Goal: Check status: Check status

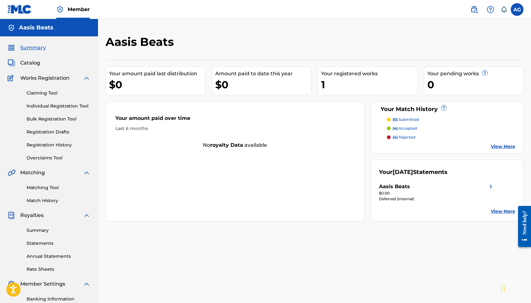
click at [33, 66] on span "Catalog" at bounding box center [30, 63] width 20 height 8
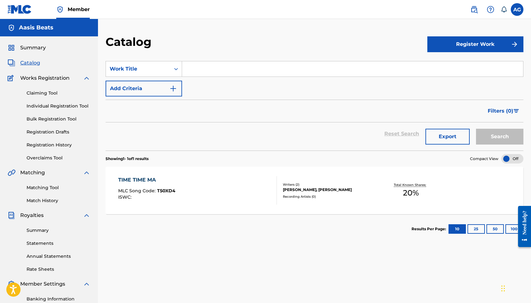
click at [71, 145] on link "Registration History" at bounding box center [59, 145] width 64 height 7
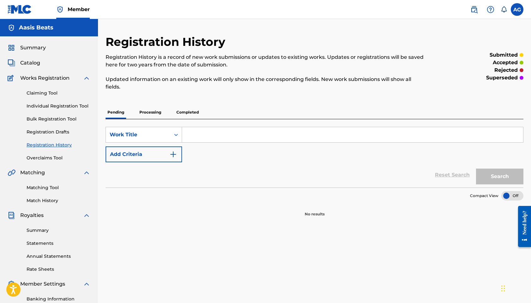
click at [163, 111] on p "Processing" at bounding box center [151, 112] width 26 height 13
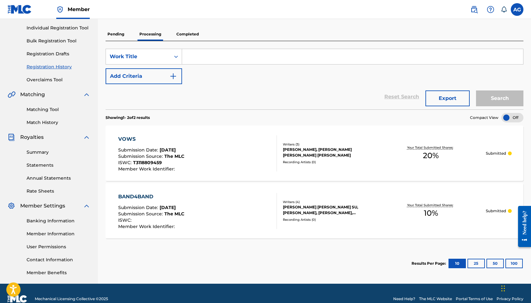
scroll to position [80, 0]
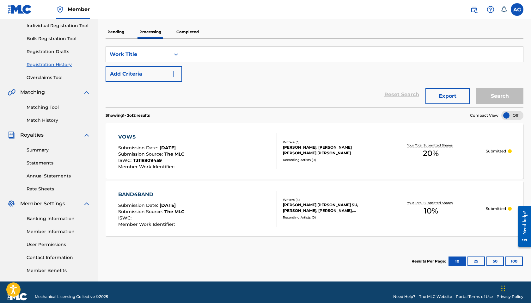
click at [216, 149] on div "VOWS Submission Date : [DATE] Submission Source : The MLC ISWC : T3118809459 Me…" at bounding box center [197, 151] width 159 height 36
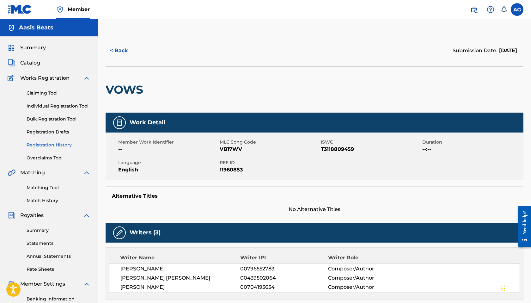
click at [125, 52] on button "< Back" at bounding box center [125, 51] width 38 height 16
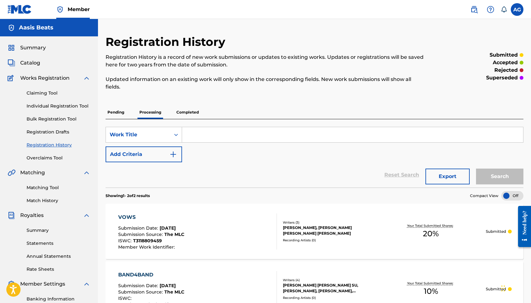
click at [35, 65] on span "Catalog" at bounding box center [30, 63] width 20 height 8
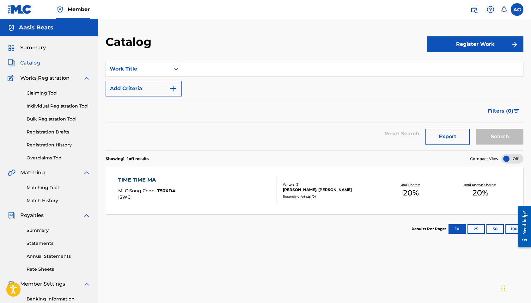
click at [65, 143] on link "Registration History" at bounding box center [59, 145] width 64 height 7
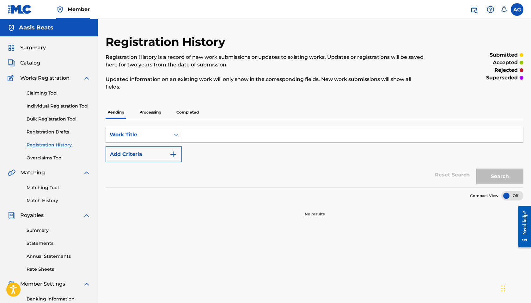
click at [154, 108] on p "Processing" at bounding box center [151, 112] width 26 height 13
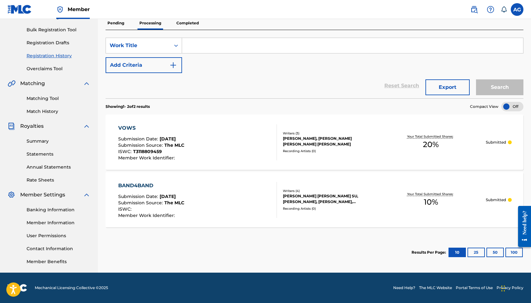
scroll to position [89, 0]
